Goal: Navigation & Orientation: Find specific page/section

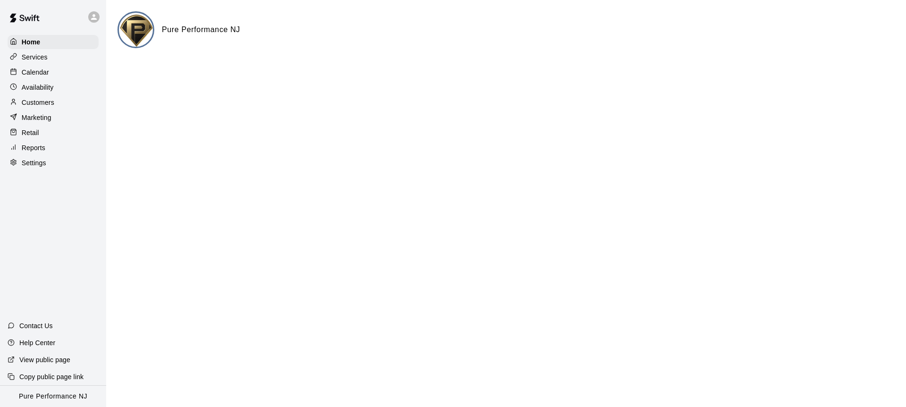
click at [90, 17] on icon at bounding box center [94, 17] width 8 height 8
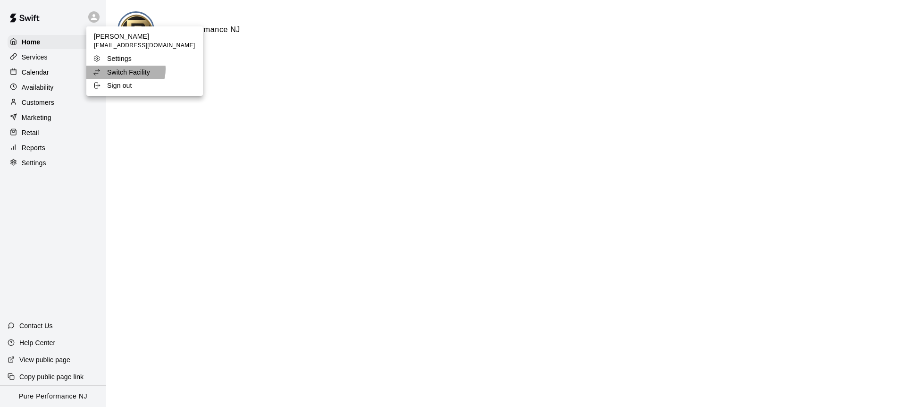
click at [125, 69] on p "Switch Facility" at bounding box center [128, 71] width 43 height 9
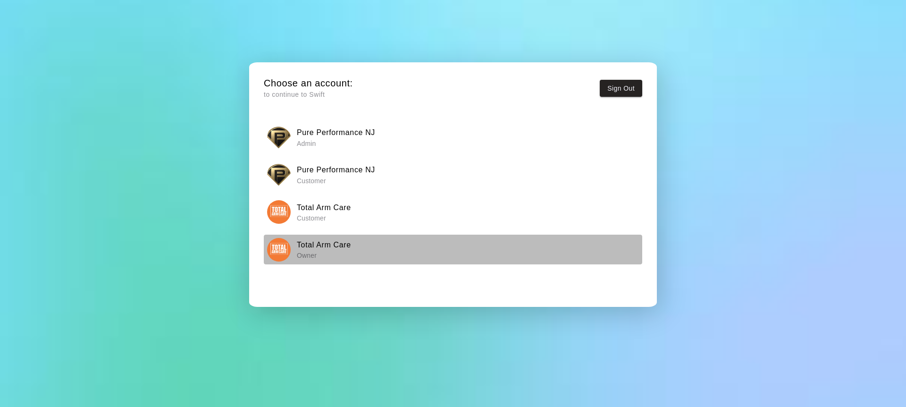
click at [277, 251] on img "button" at bounding box center [279, 250] width 24 height 24
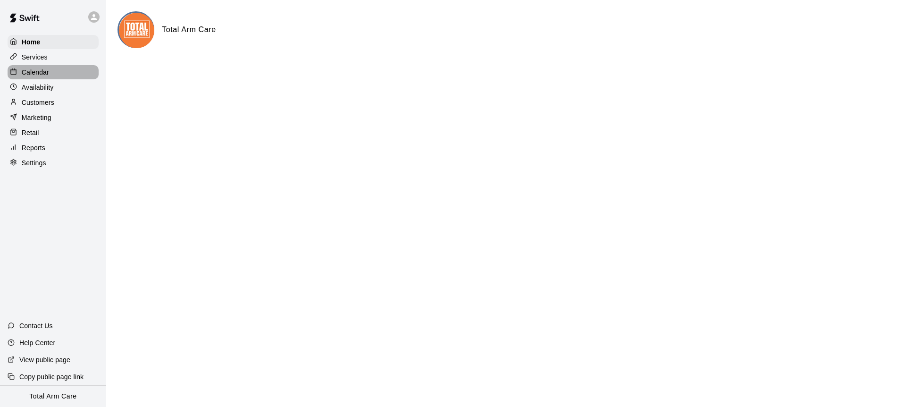
click at [38, 67] on p "Calendar" at bounding box center [35, 71] width 27 height 9
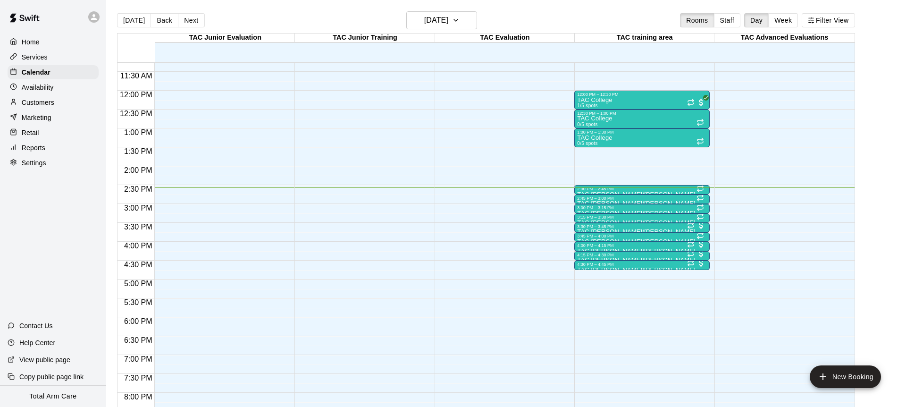
scroll to position [425, 0]
click at [89, 17] on div at bounding box center [93, 16] width 11 height 11
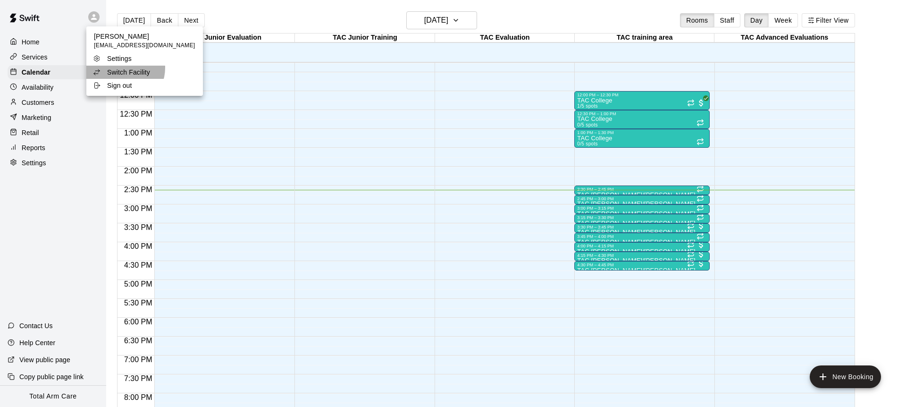
click at [123, 68] on p "Switch Facility" at bounding box center [128, 71] width 43 height 9
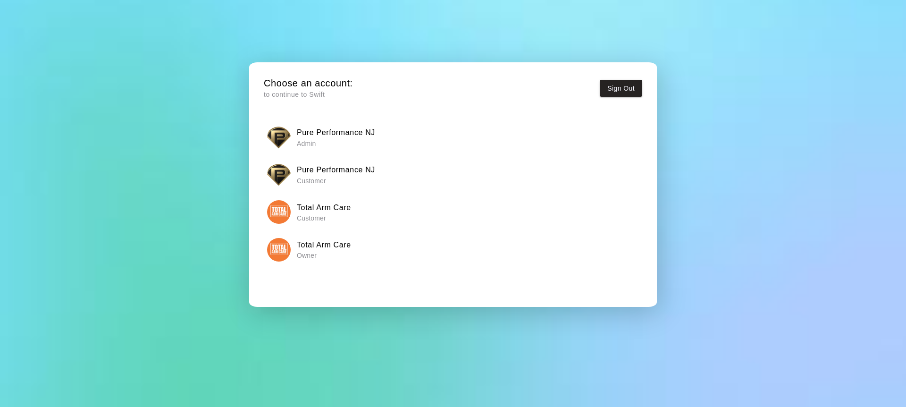
click at [263, 131] on div "Choose an account: to continue to Swift Sign Out Pure Performance NJ Admin Pure…" at bounding box center [453, 191] width 394 height 244
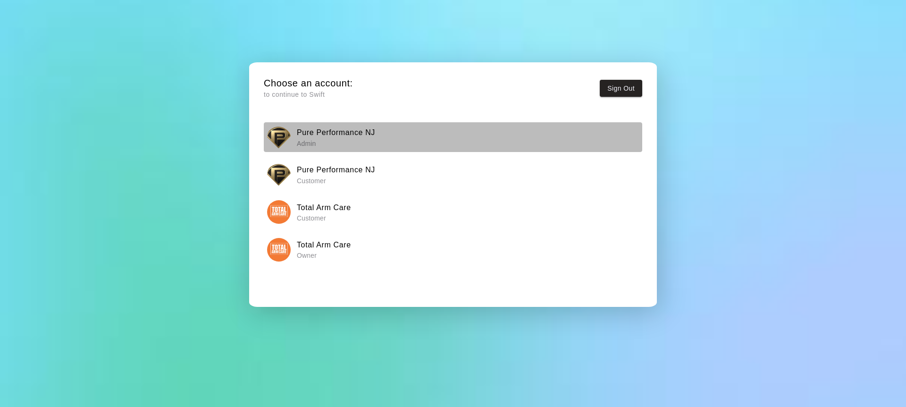
click at [290, 131] on div "Pure Performance NJ Admin" at bounding box center [453, 138] width 372 height 24
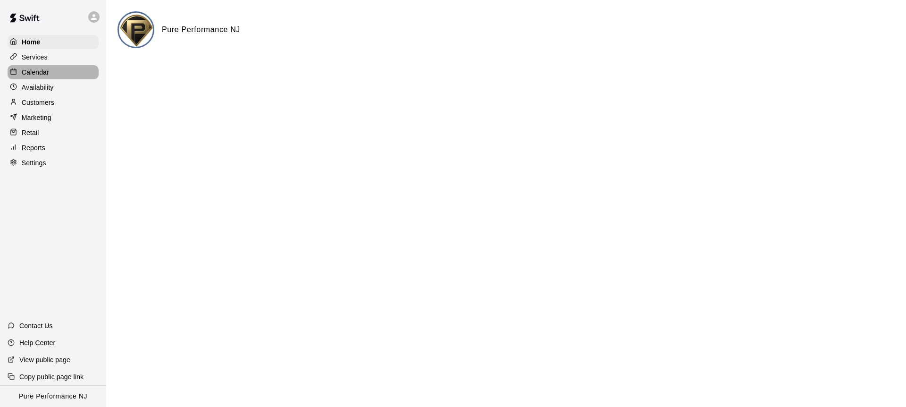
click at [41, 77] on div "Calendar" at bounding box center [53, 72] width 91 height 14
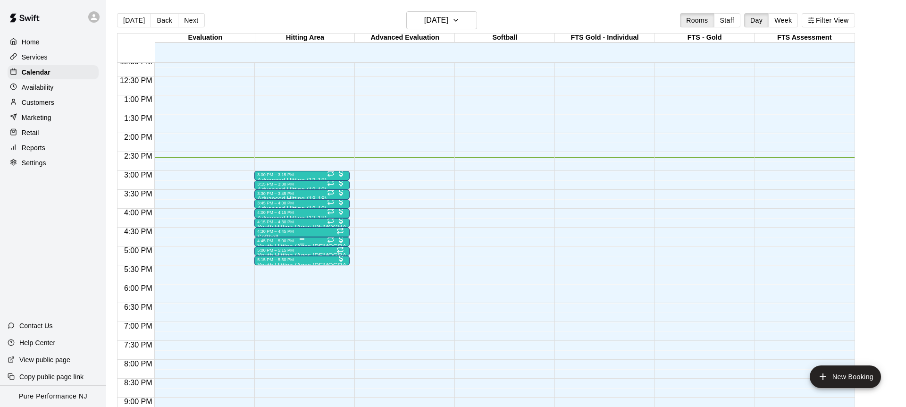
scroll to position [456, 0]
